Goal: Information Seeking & Learning: Learn about a topic

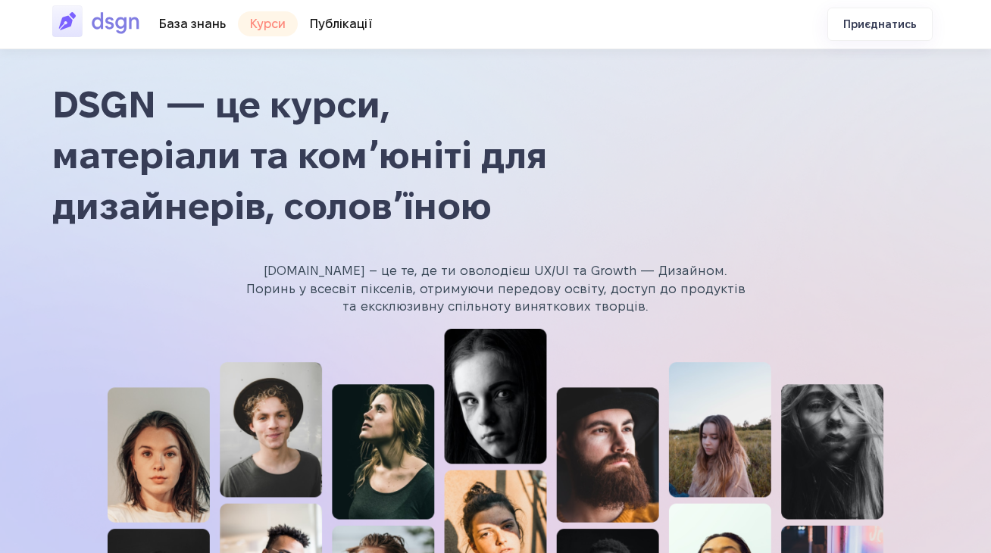
click at [263, 23] on link "🎓 Курси" at bounding box center [268, 23] width 60 height 25
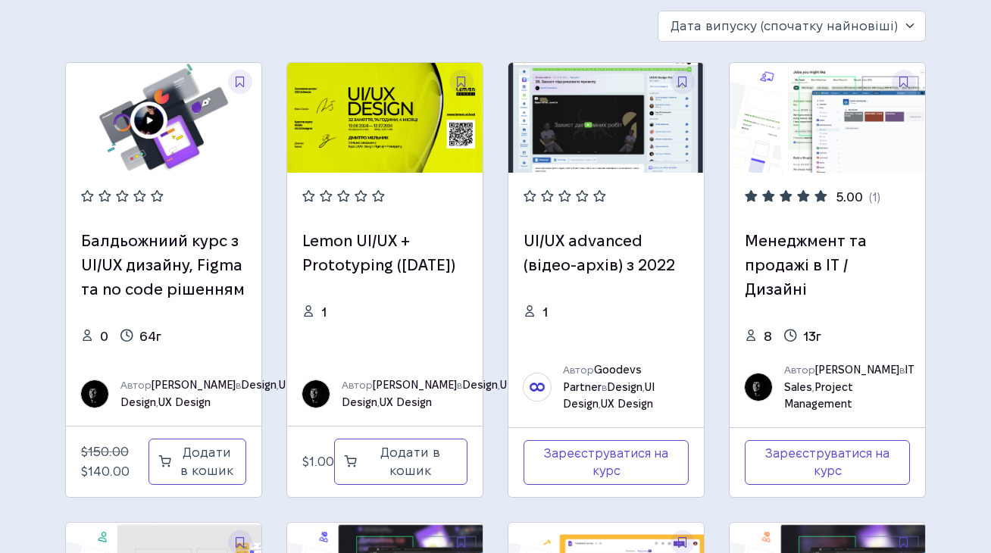
scroll to position [61, 0]
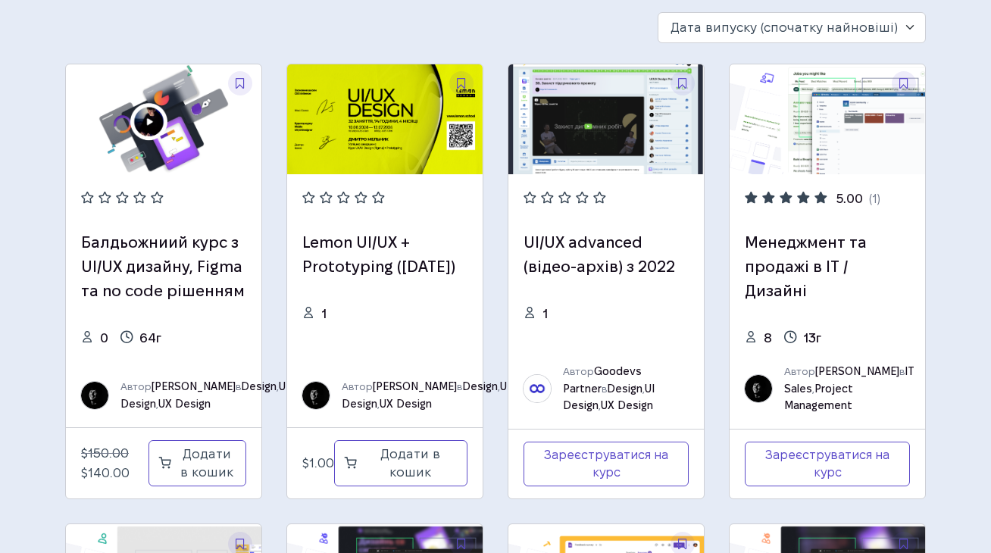
click at [390, 158] on img at bounding box center [384, 119] width 195 height 110
click at [360, 249] on link "Lemon UI/UX + Prototyping ([DATE])" at bounding box center [378, 254] width 153 height 41
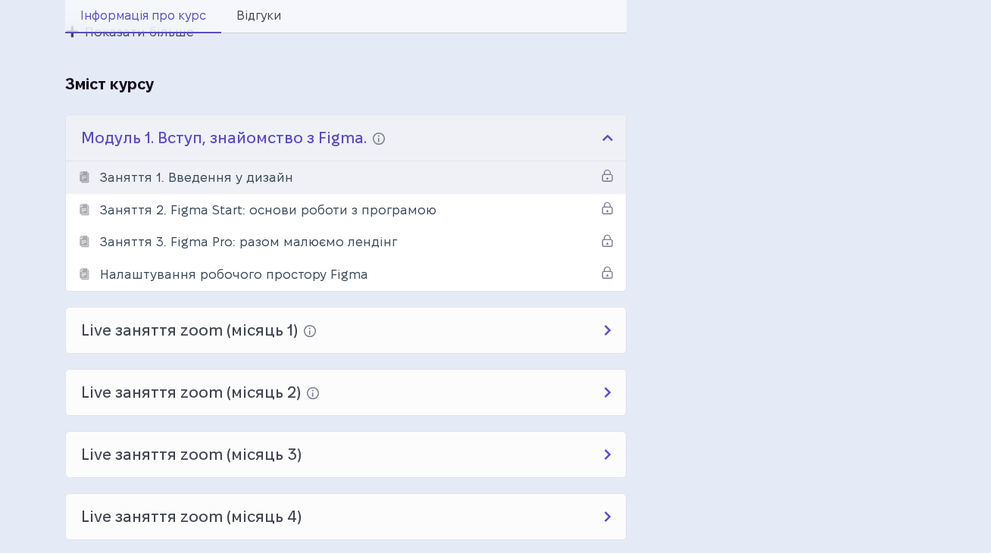
scroll to position [864, 0]
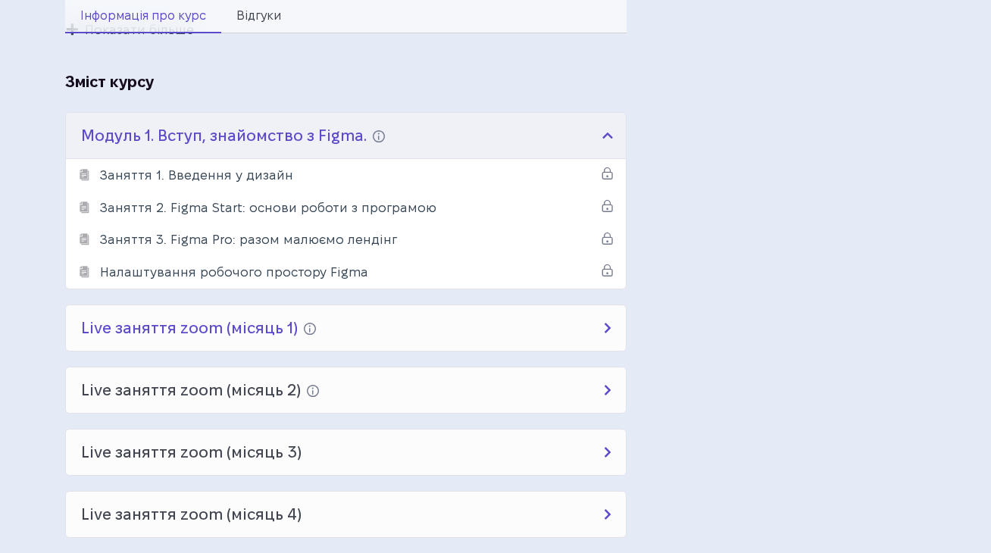
click at [410, 320] on h4 "Live заняття zoom (місяць 1) 8 занять 4 тижнів | Ui в деталях, практика візуалу." at bounding box center [346, 327] width 560 height 45
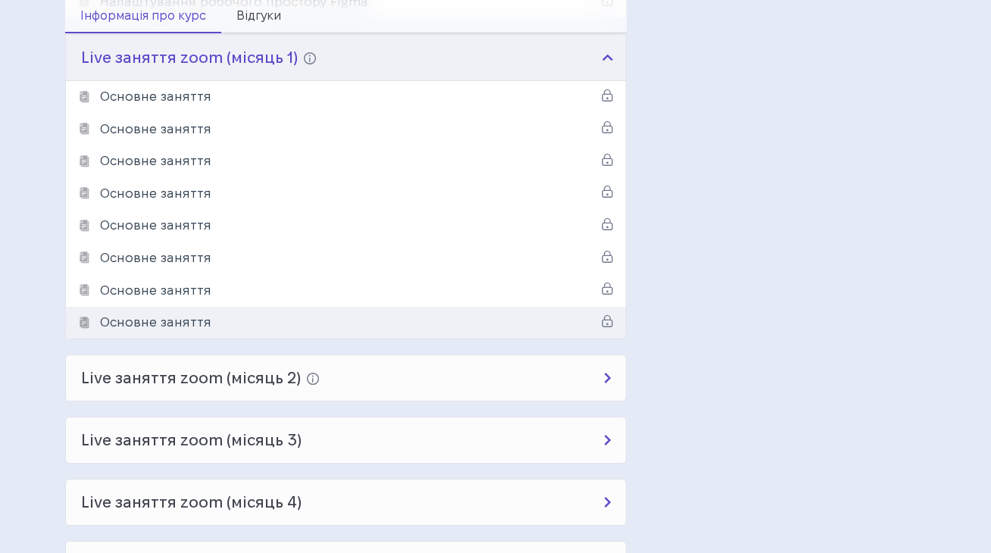
scroll to position [1138, 0]
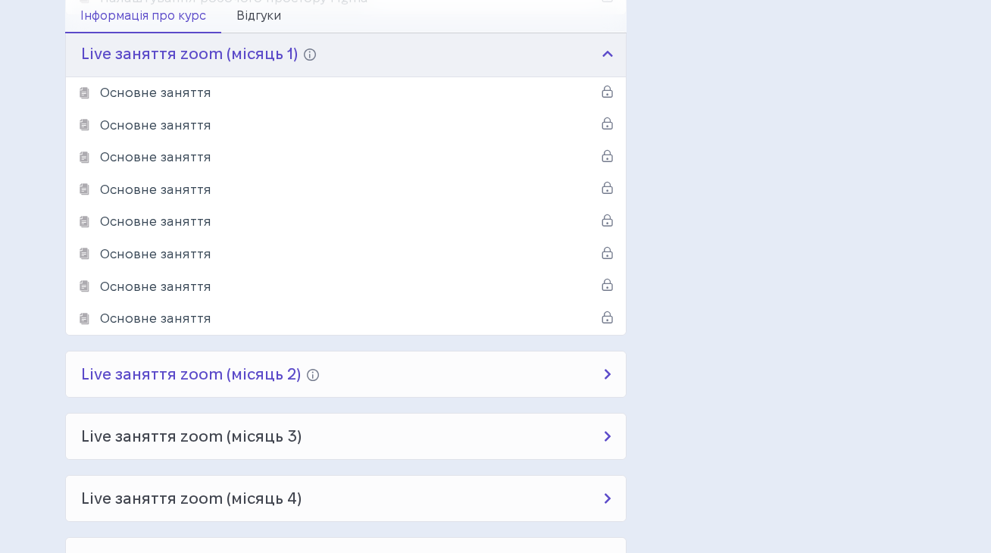
click at [411, 361] on h4 "Live заняття zoom (місяць 2) 8 занять 4 тижнів | UX. Мобільний додаток. Анімація" at bounding box center [346, 373] width 560 height 45
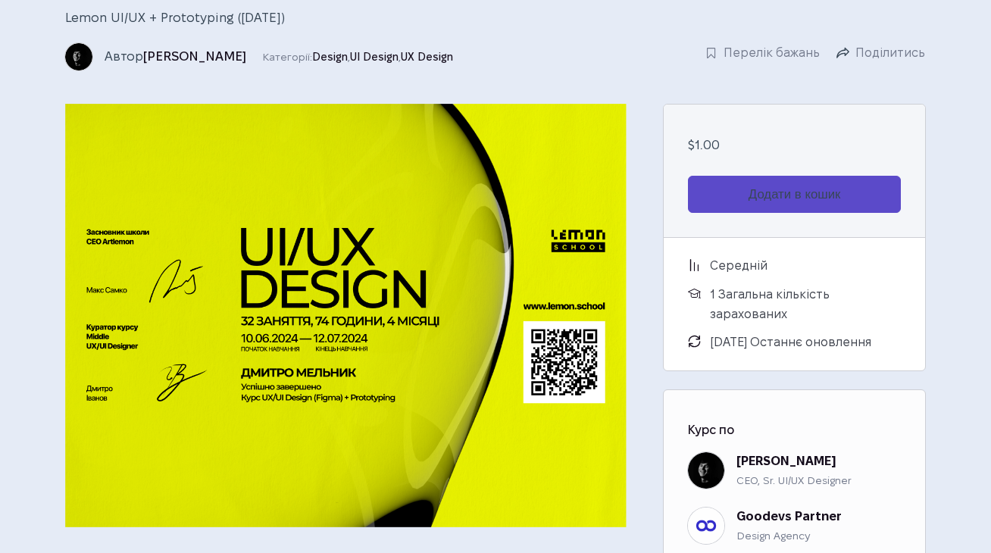
scroll to position [0, 0]
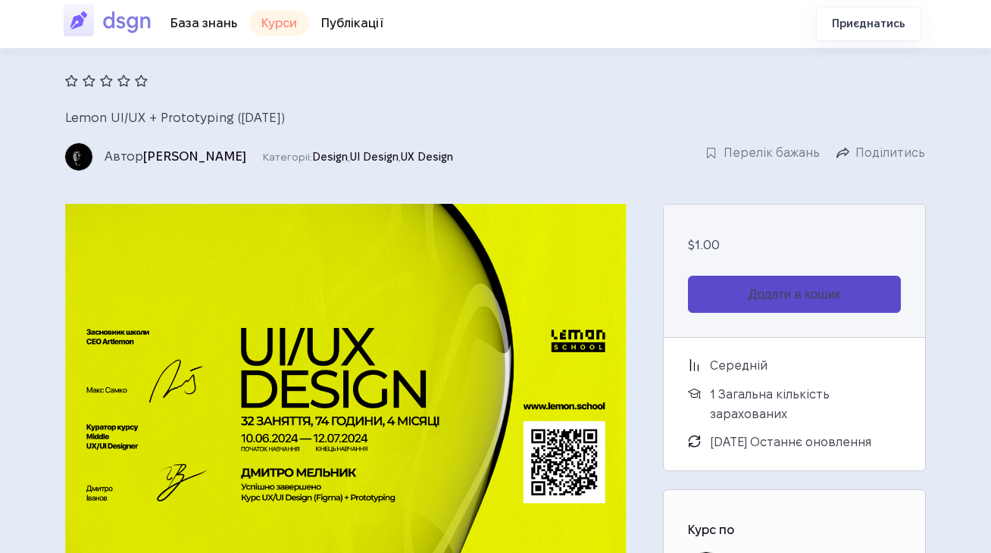
click at [276, 29] on link "🎓 Курси" at bounding box center [279, 23] width 60 height 25
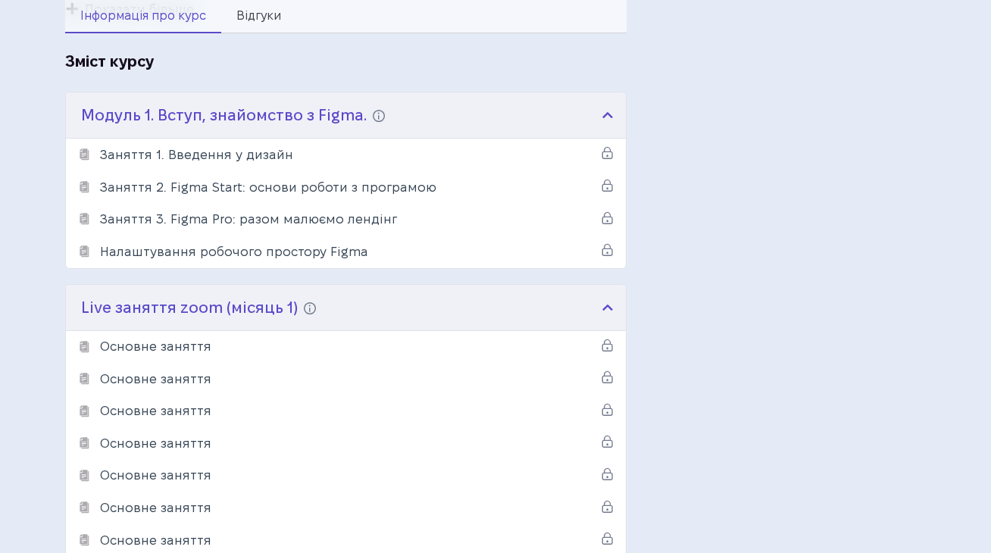
scroll to position [999, 0]
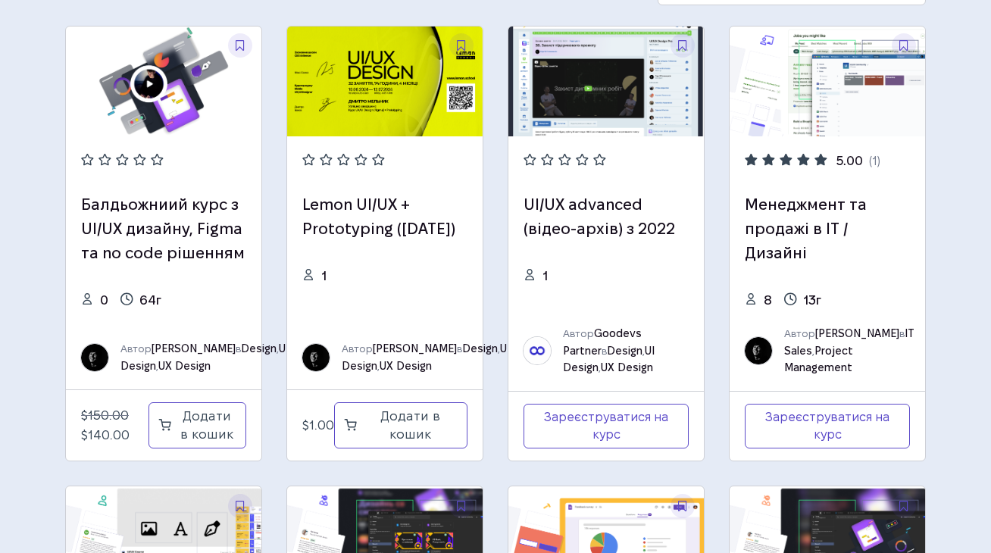
scroll to position [91, 0]
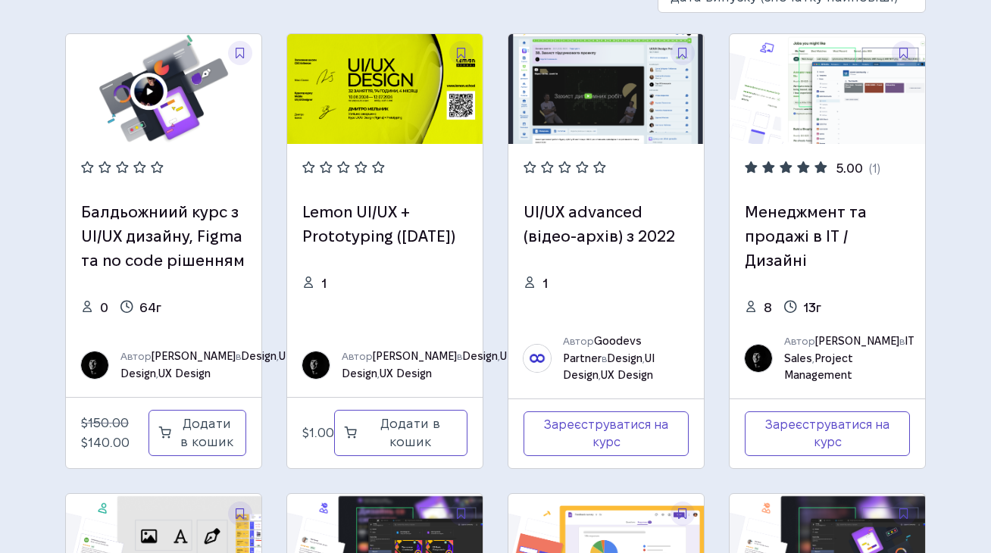
click at [632, 90] on img at bounding box center [605, 89] width 195 height 110
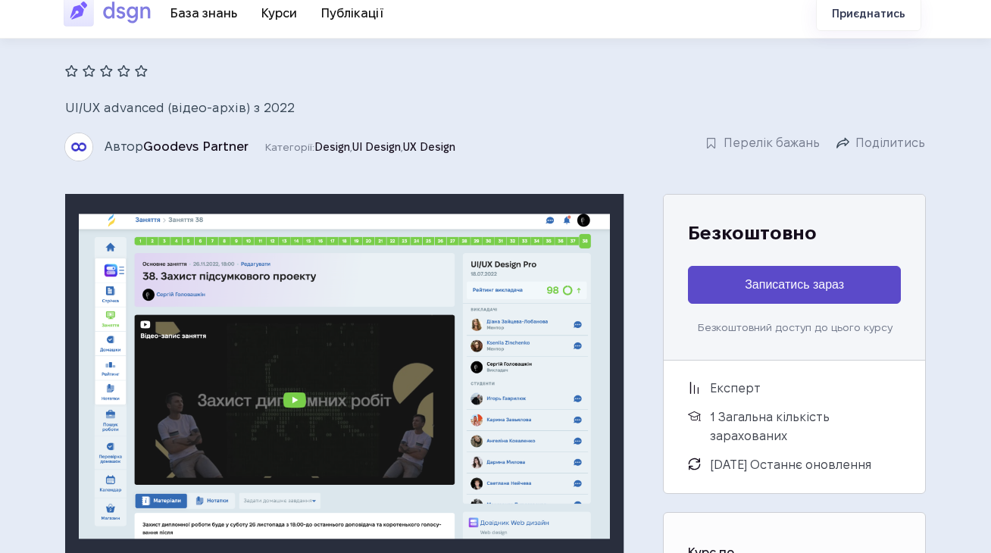
scroll to position [14, 0]
